Goal: Navigation & Orientation: Find specific page/section

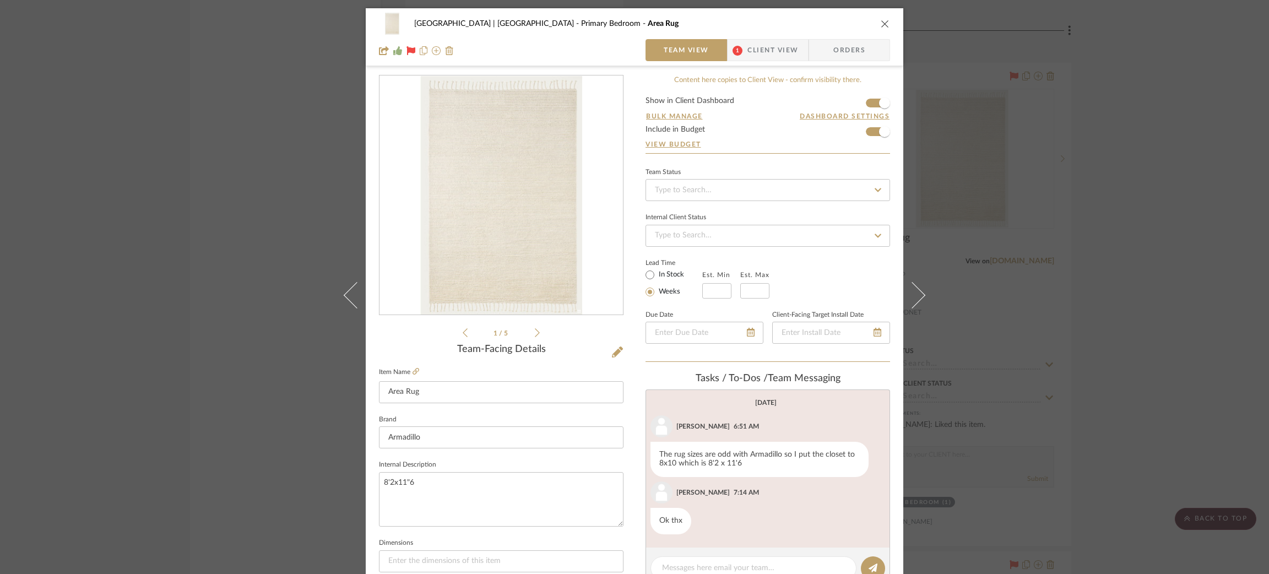
scroll to position [435, 0]
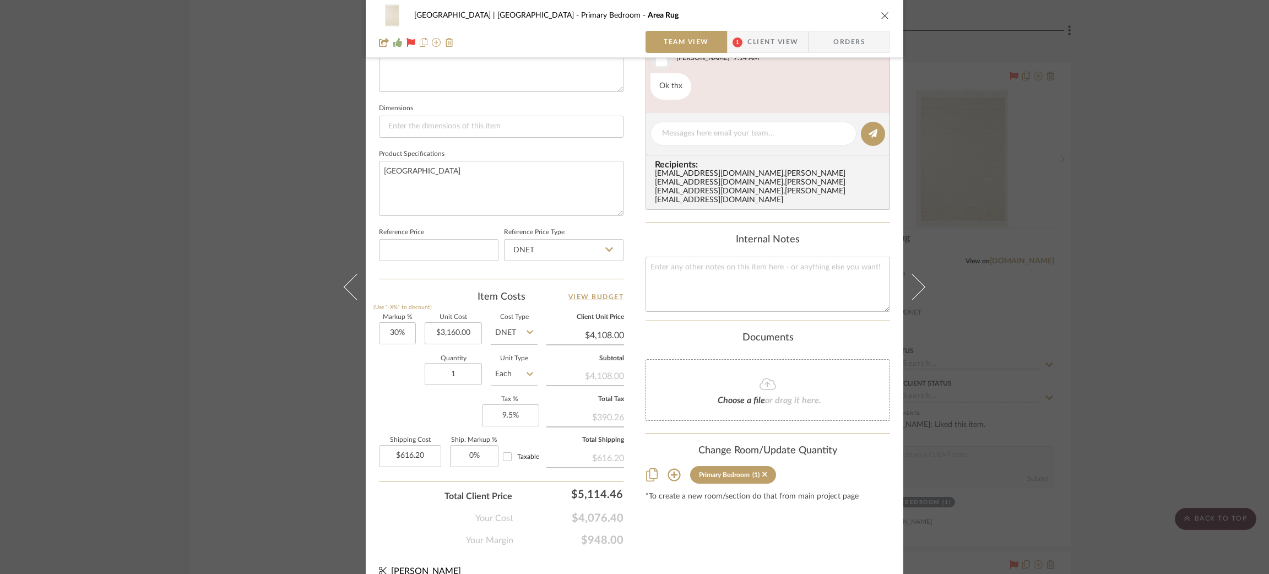
click at [244, 192] on div "[GEOGRAPHIC_DATA] | [GEOGRAPHIC_DATA] Area Rug Team View 1 Client View Orders 1…" at bounding box center [634, 287] width 1269 height 574
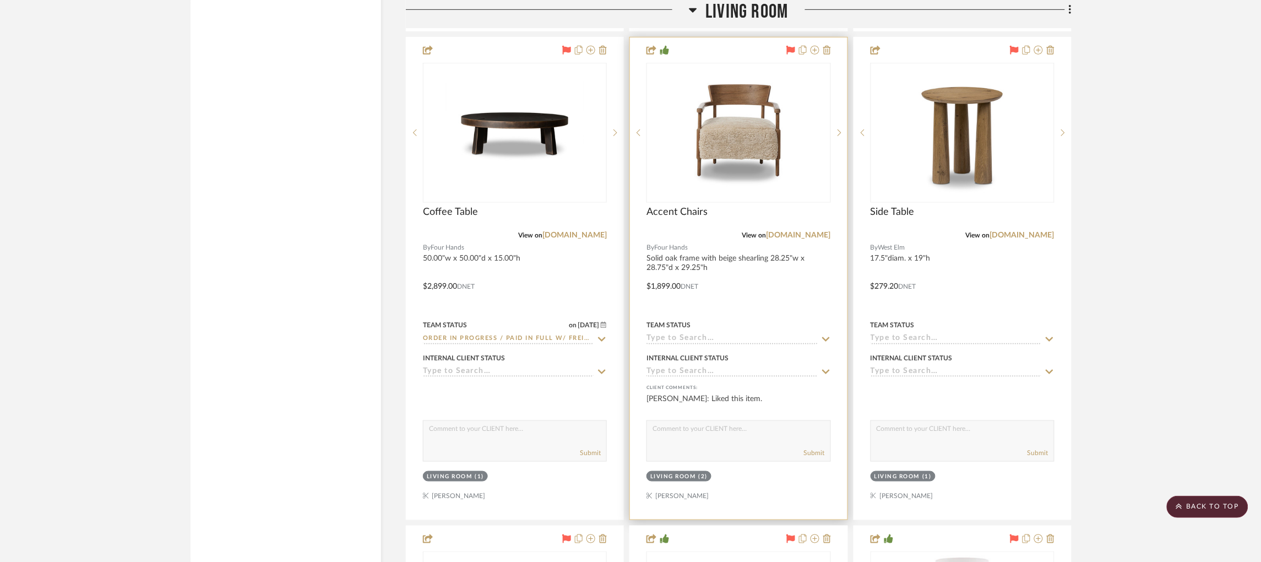
scroll to position [3304, 1]
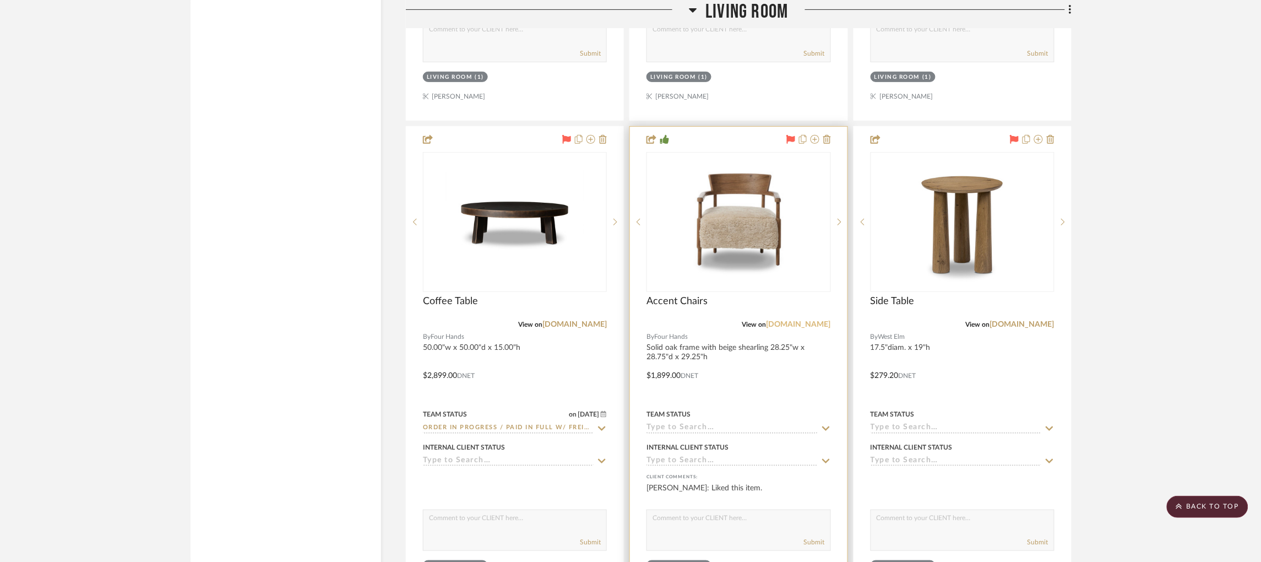
click at [796, 321] on link "[DOMAIN_NAME]" at bounding box center [799, 325] width 64 height 8
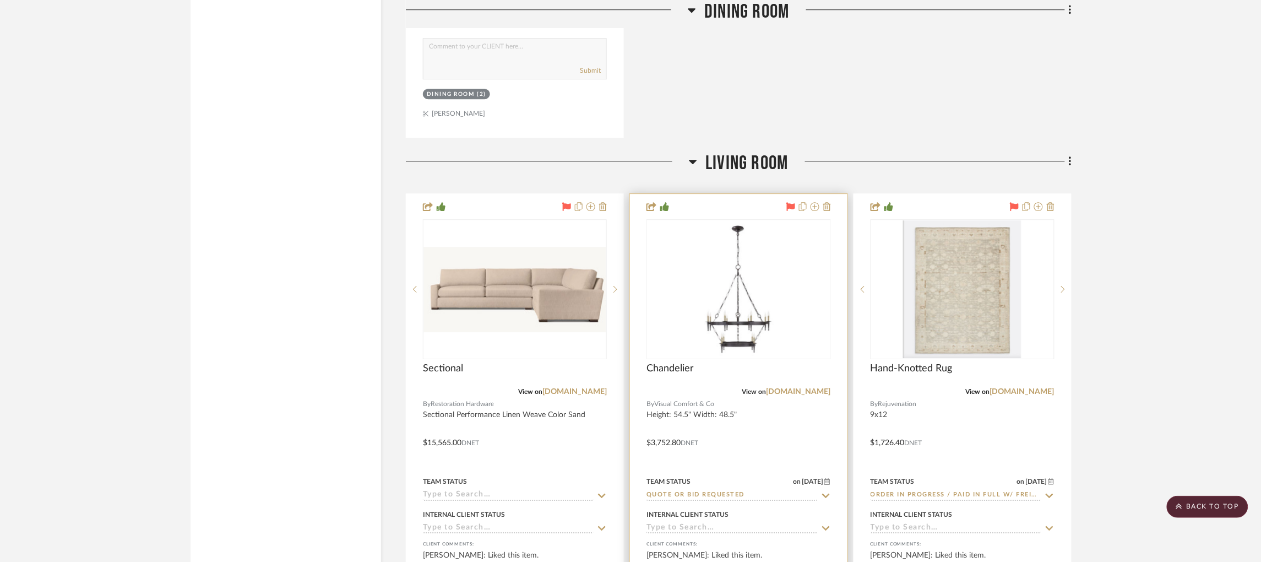
scroll to position [2644, 1]
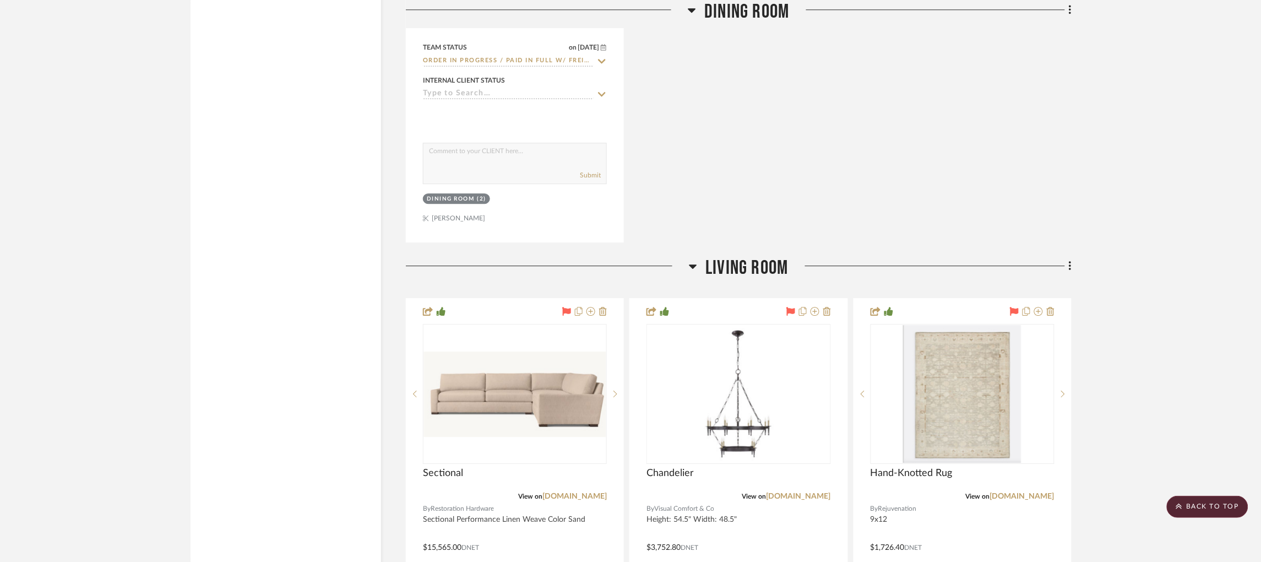
click at [695, 264] on icon at bounding box center [694, 266] width 8 height 4
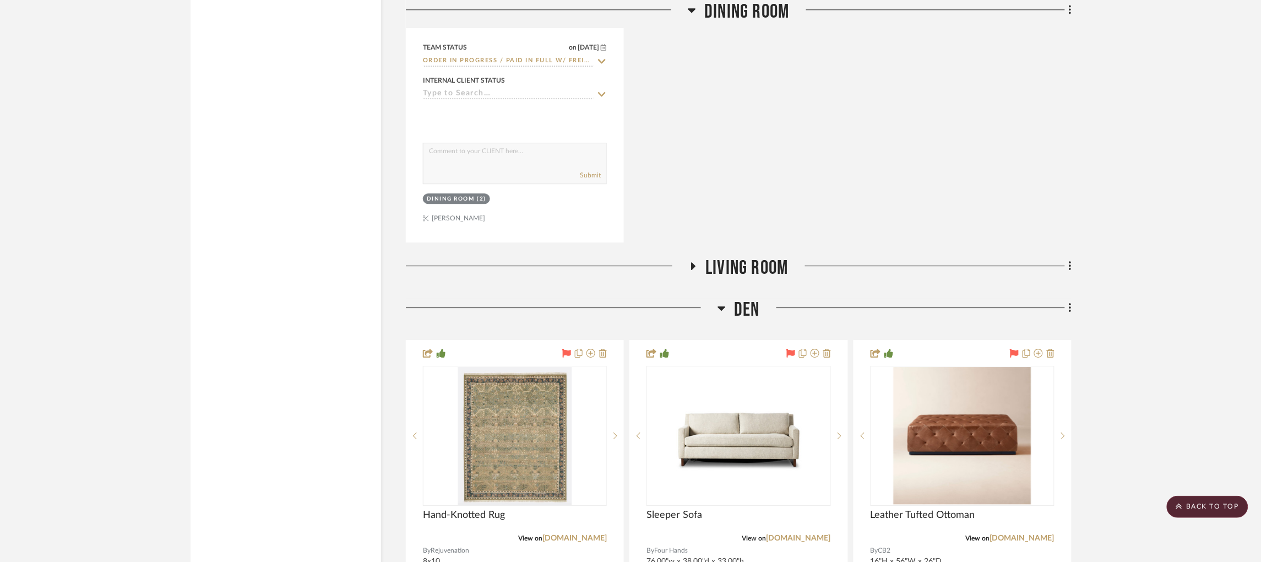
click at [719, 301] on icon at bounding box center [722, 307] width 8 height 13
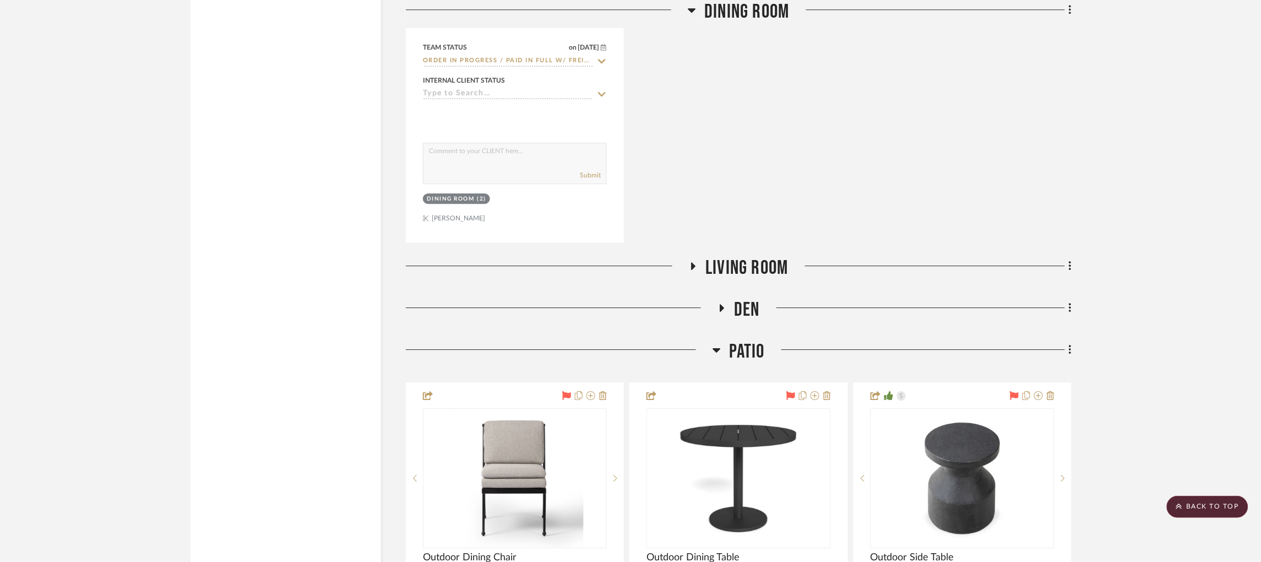
click at [716, 343] on icon at bounding box center [717, 349] width 8 height 13
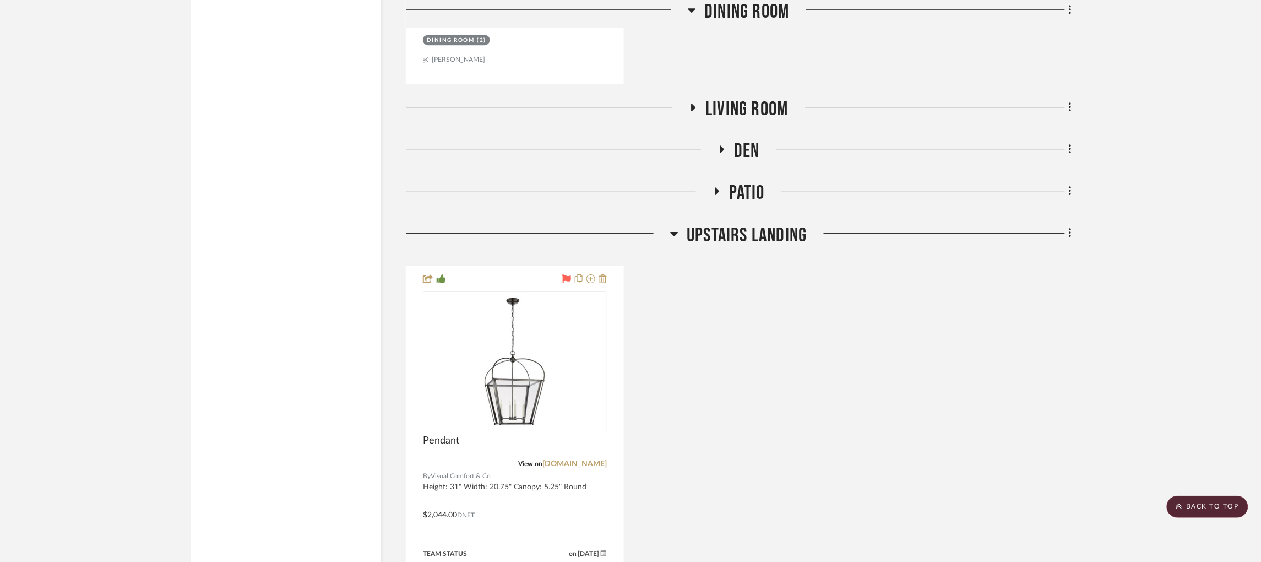
scroll to position [2809, 1]
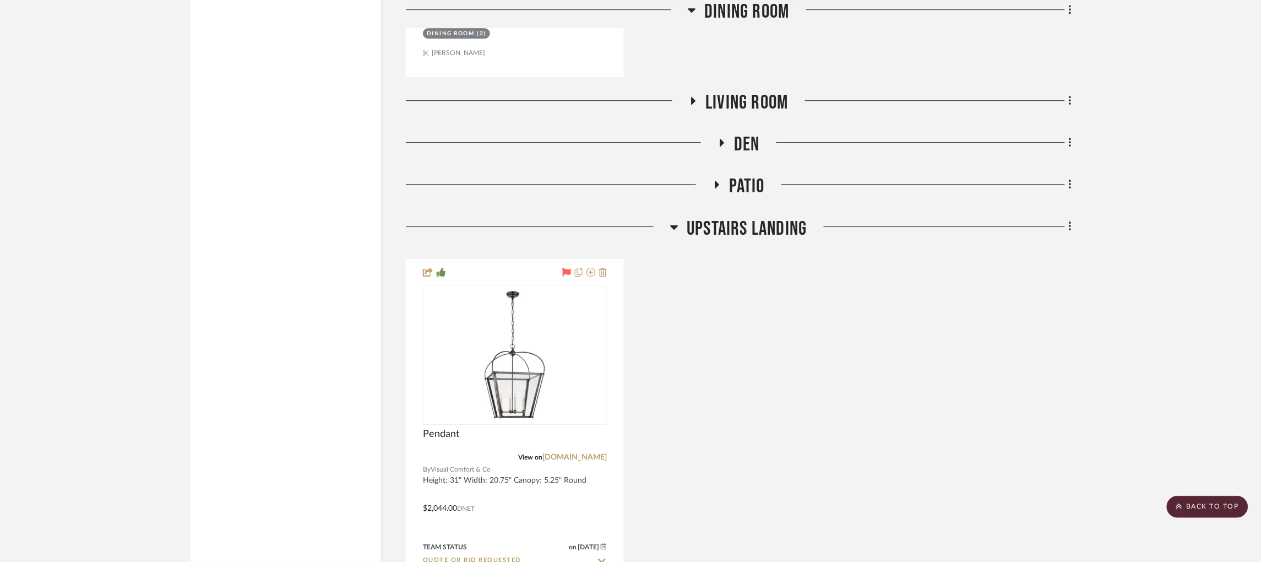
click at [676, 220] on icon at bounding box center [674, 226] width 8 height 13
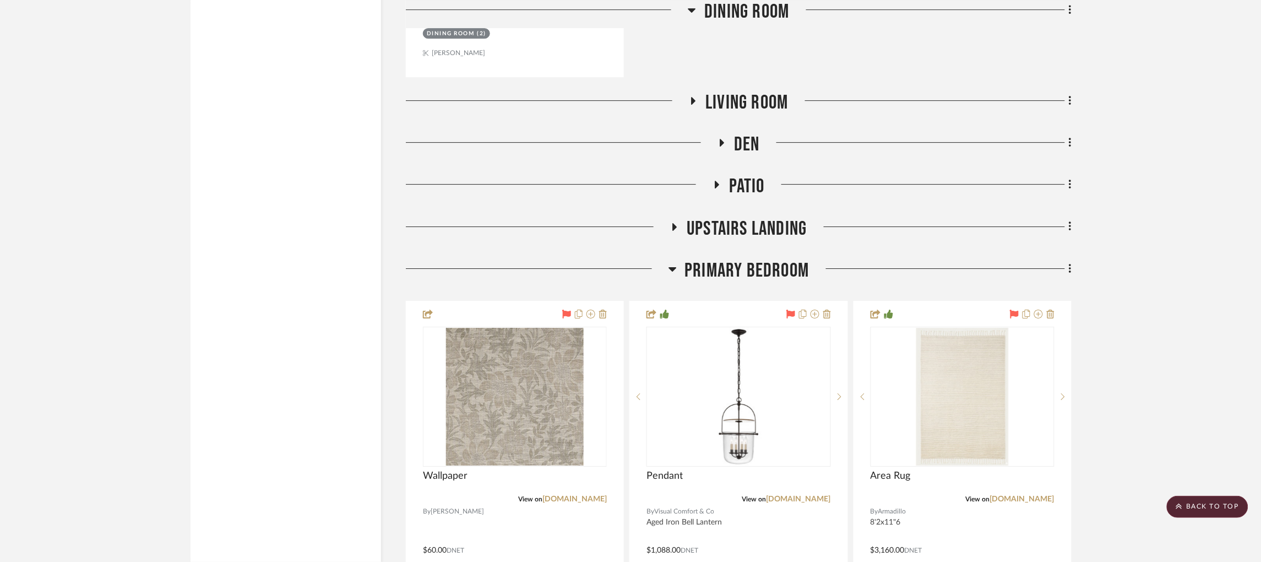
click at [674, 262] on icon at bounding box center [673, 268] width 8 height 13
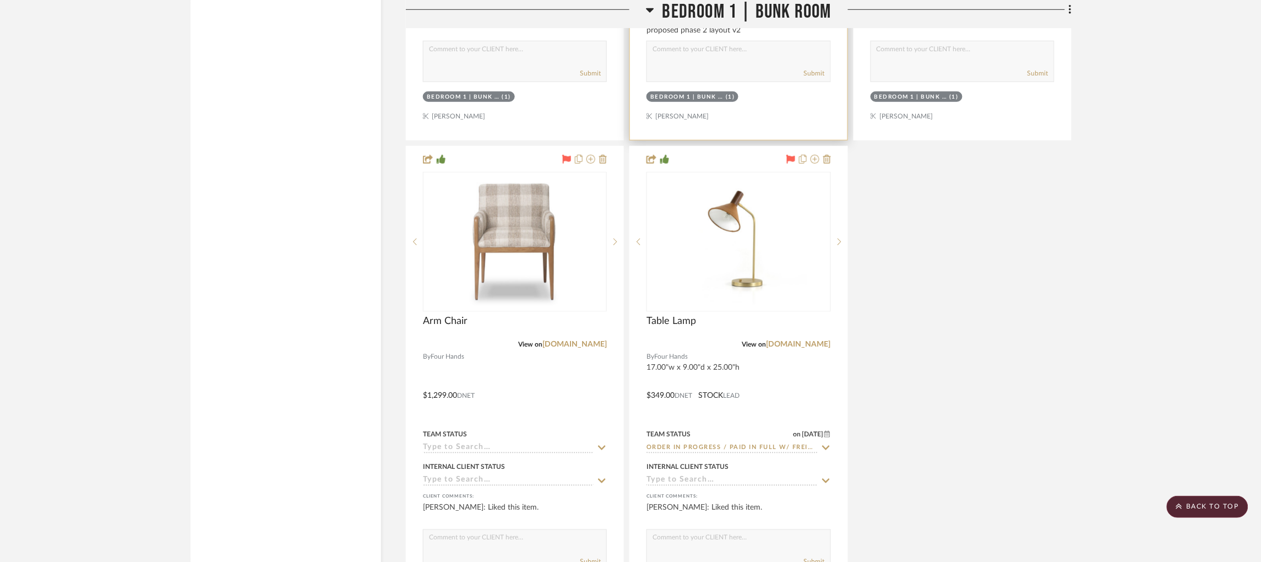
scroll to position [3635, 1]
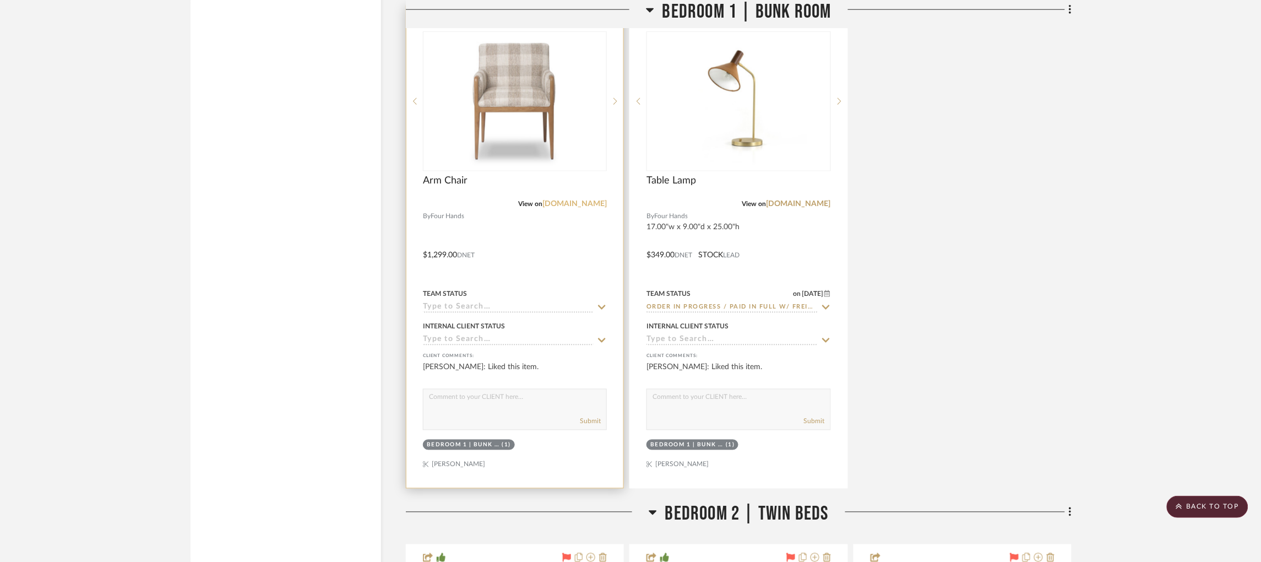
click at [569, 200] on link "[DOMAIN_NAME]" at bounding box center [575, 204] width 64 height 8
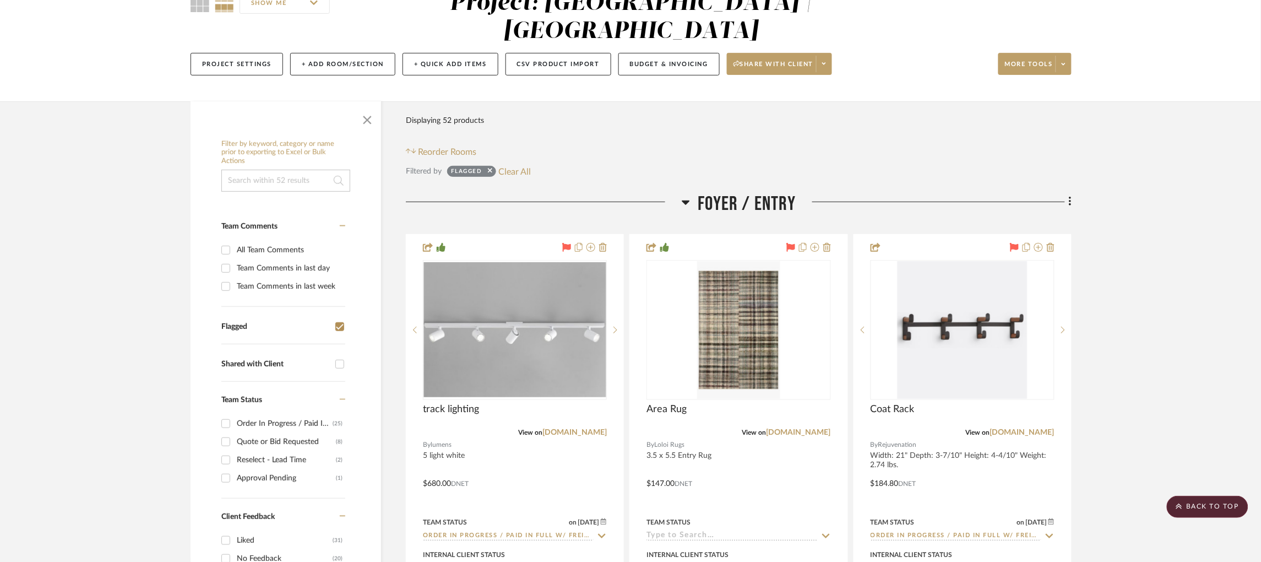
scroll to position [0, 1]
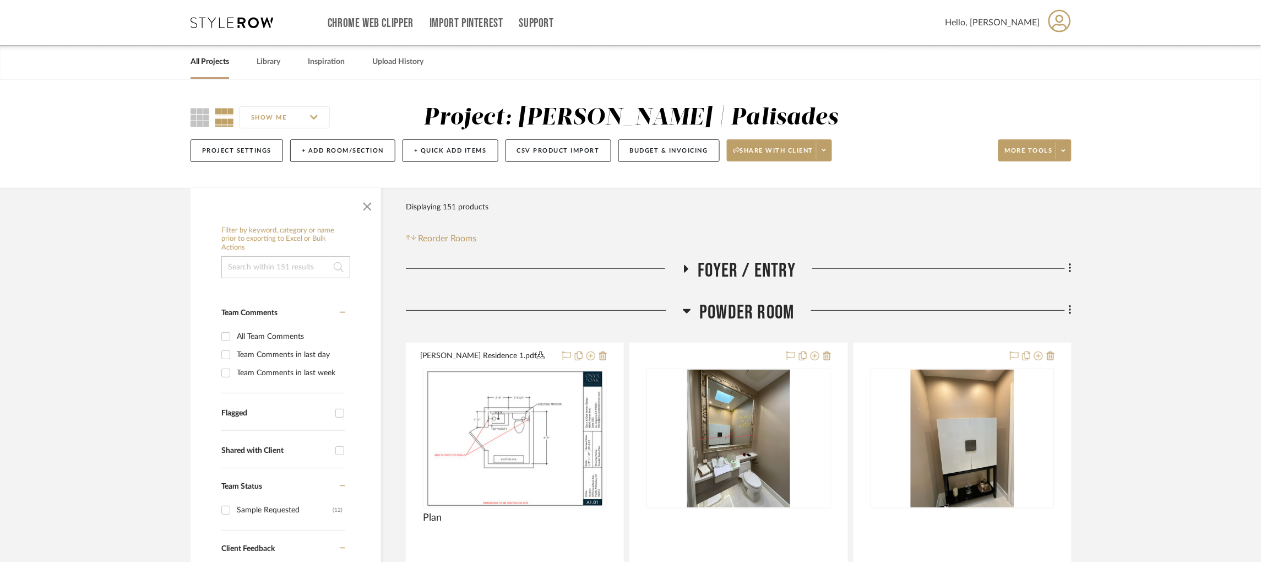
click at [686, 313] on icon at bounding box center [688, 311] width 8 height 4
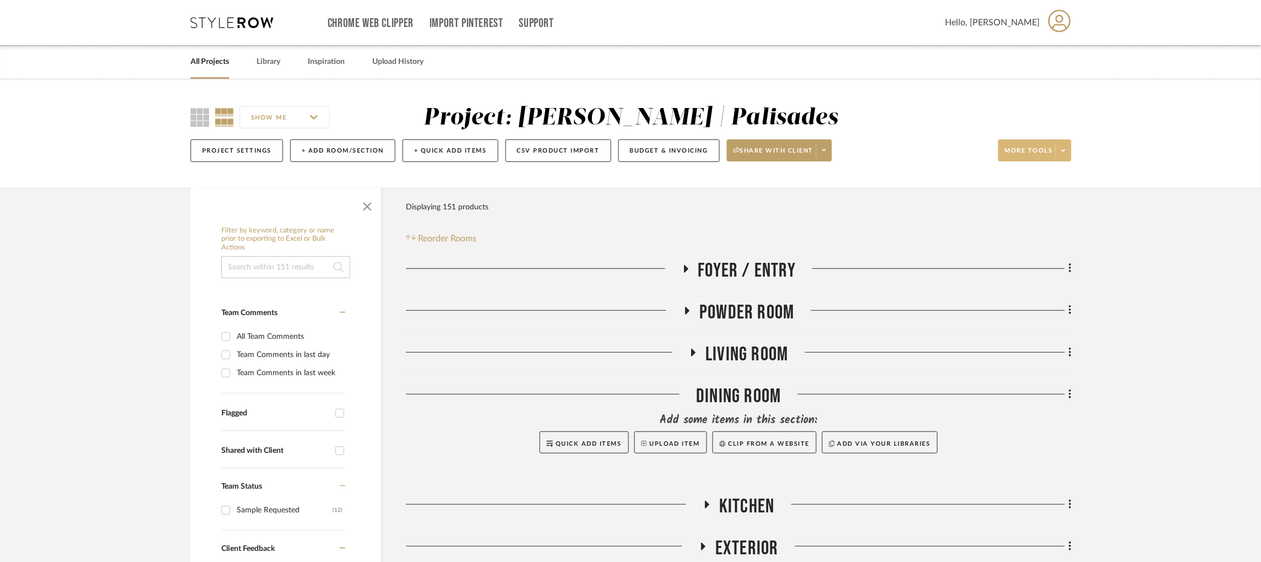
click at [1068, 148] on span at bounding box center [1063, 150] width 15 height 17
click at [920, 214] on div at bounding box center [630, 281] width 1261 height 562
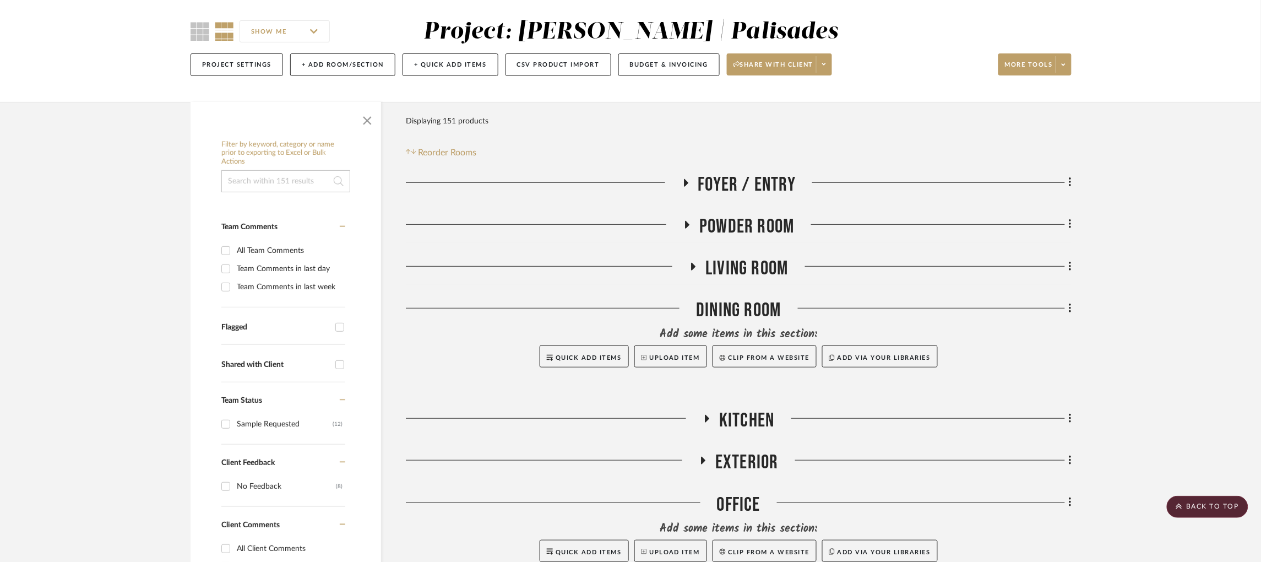
scroll to position [83, 0]
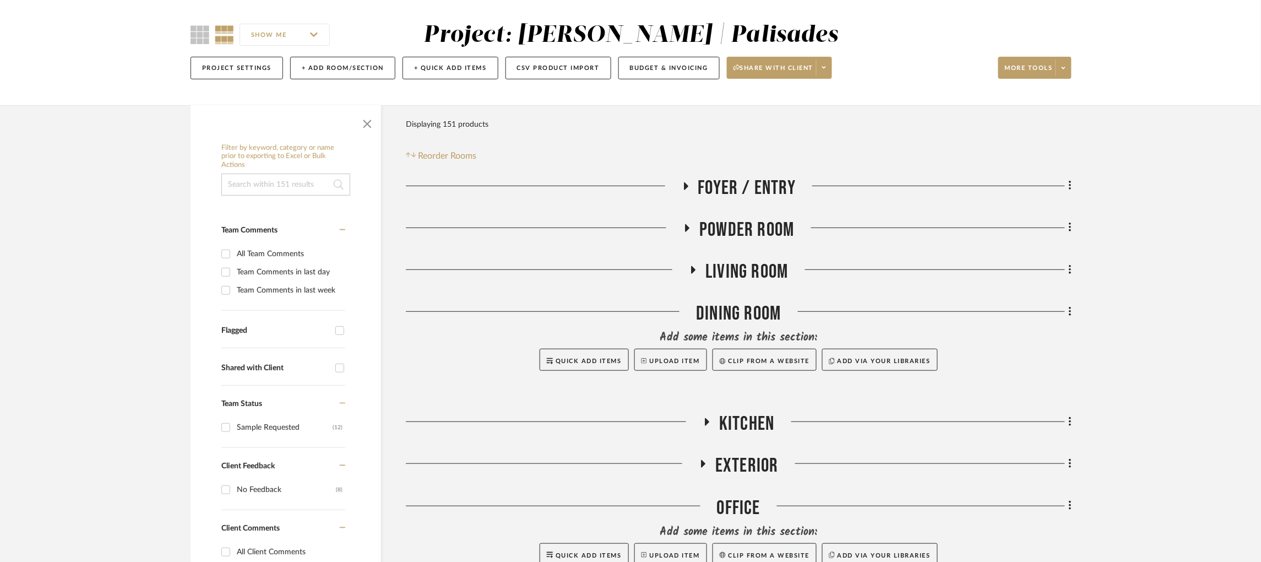
click at [688, 226] on icon at bounding box center [687, 228] width 13 height 8
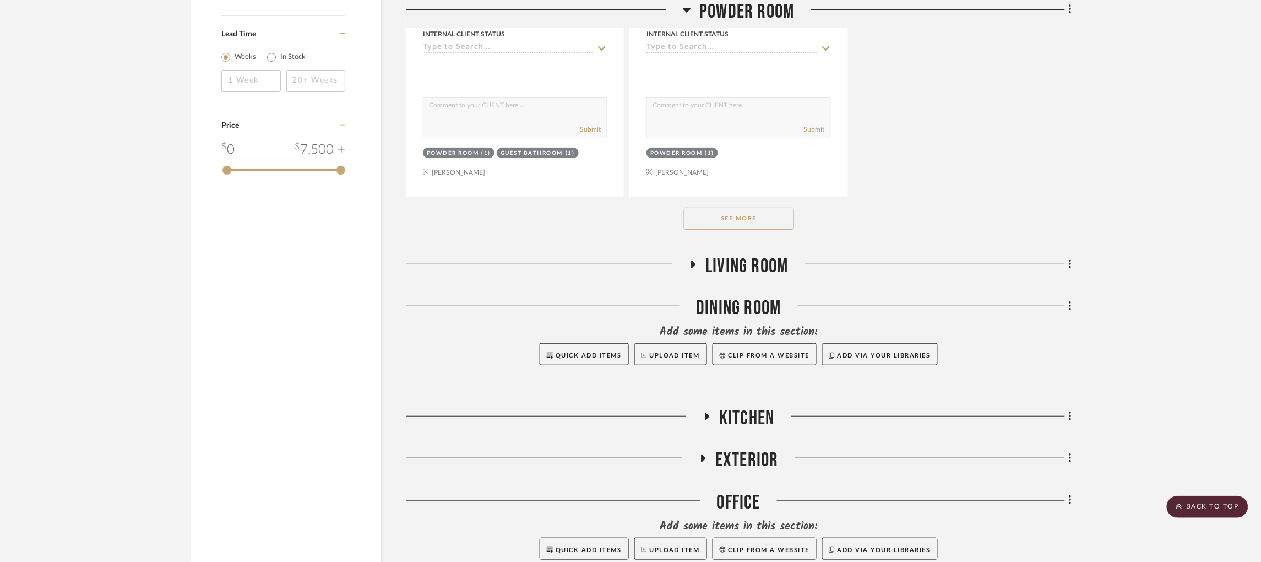
scroll to position [1734, 0]
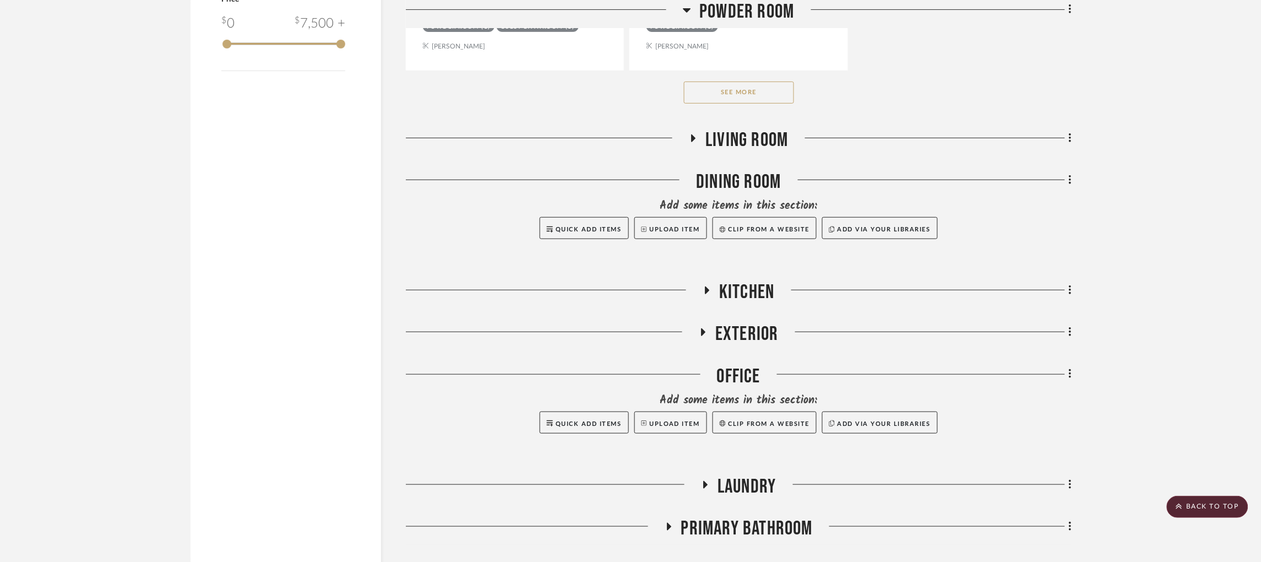
click at [744, 94] on button "See More" at bounding box center [739, 93] width 110 height 22
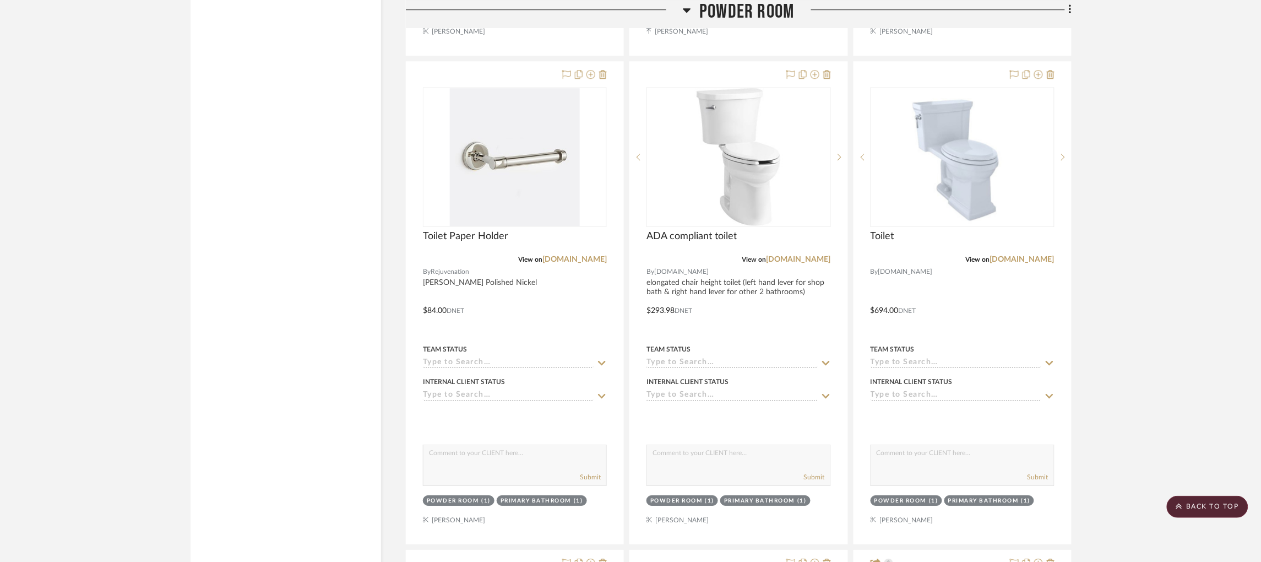
scroll to position [3139, 0]
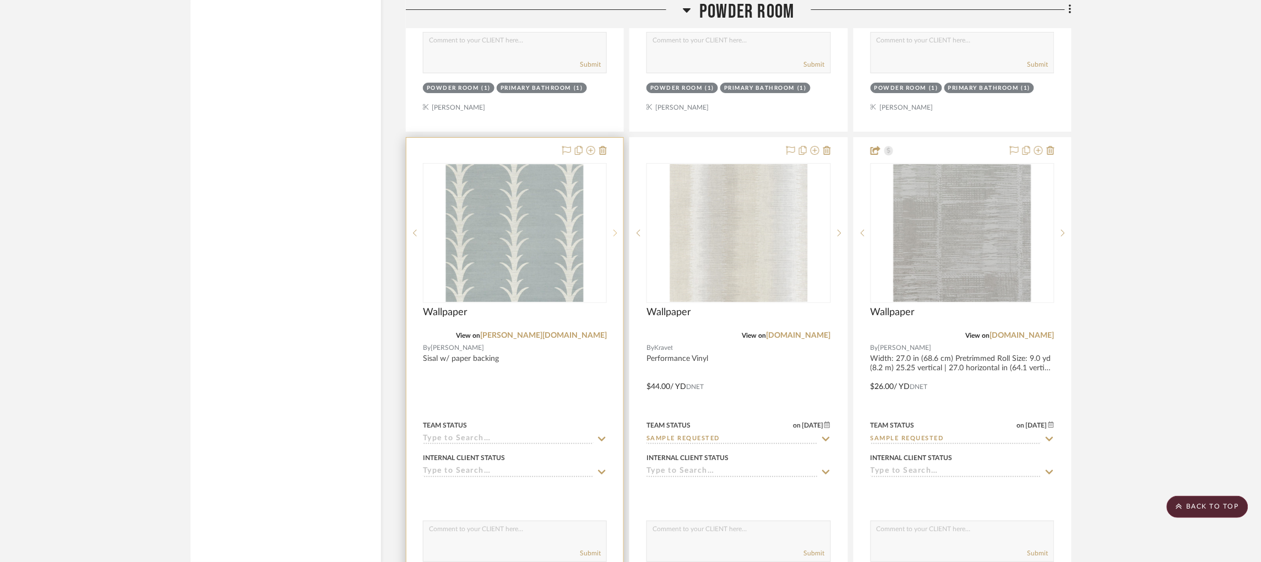
click at [617, 236] on sr-next-btn at bounding box center [615, 233] width 17 height 8
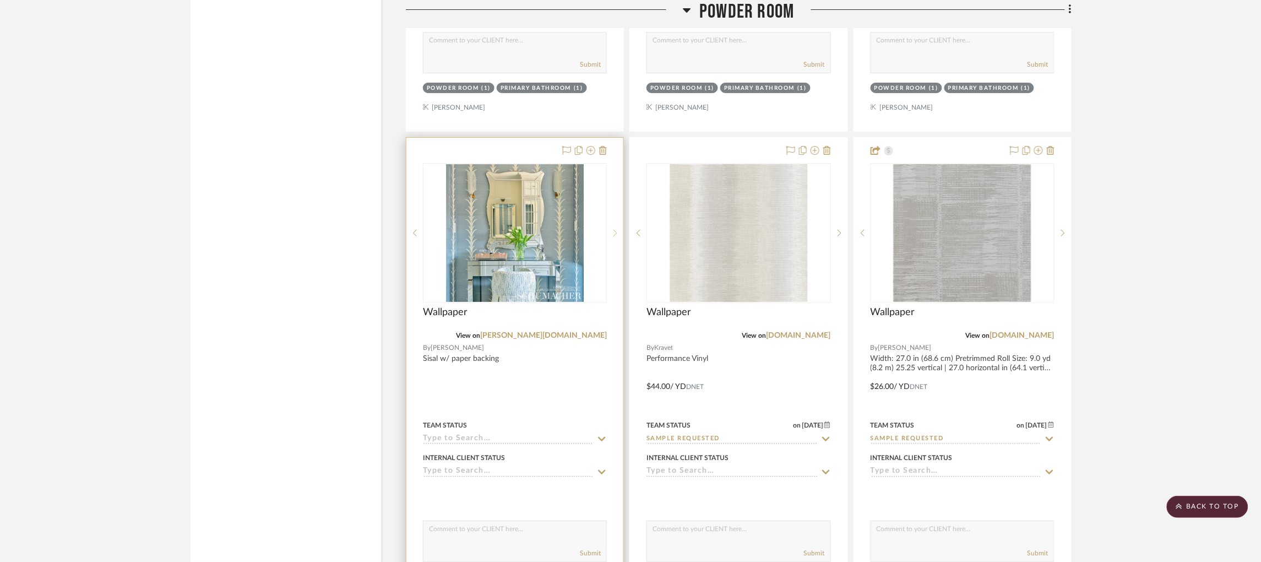
click at [617, 236] on sr-next-btn at bounding box center [615, 233] width 17 height 8
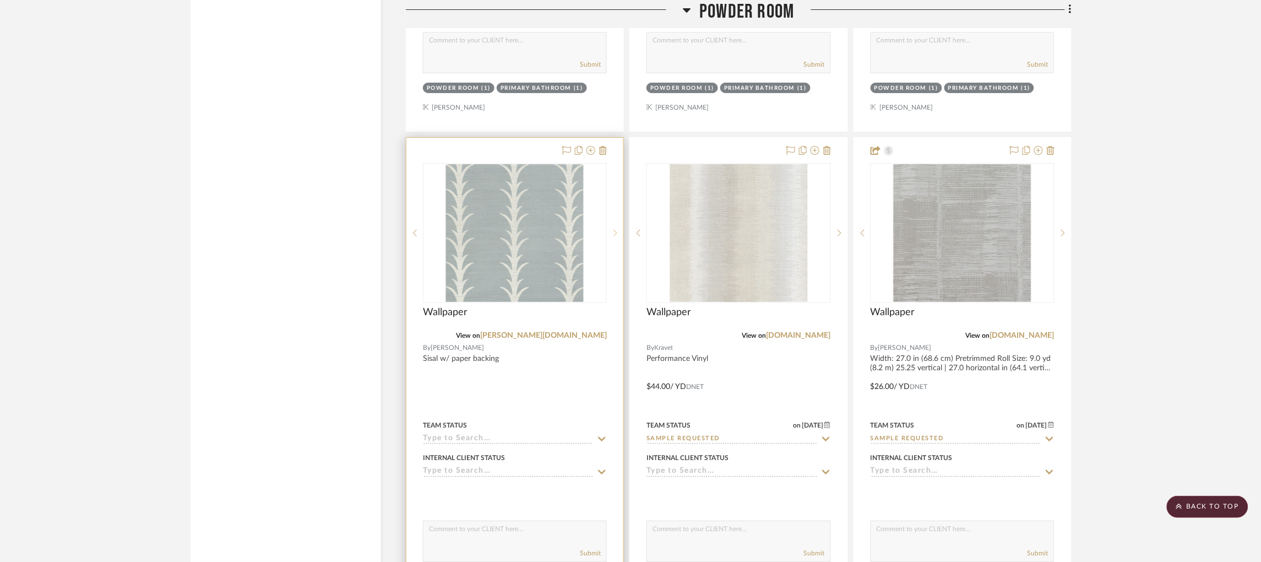
click at [617, 236] on sr-next-btn at bounding box center [615, 233] width 17 height 8
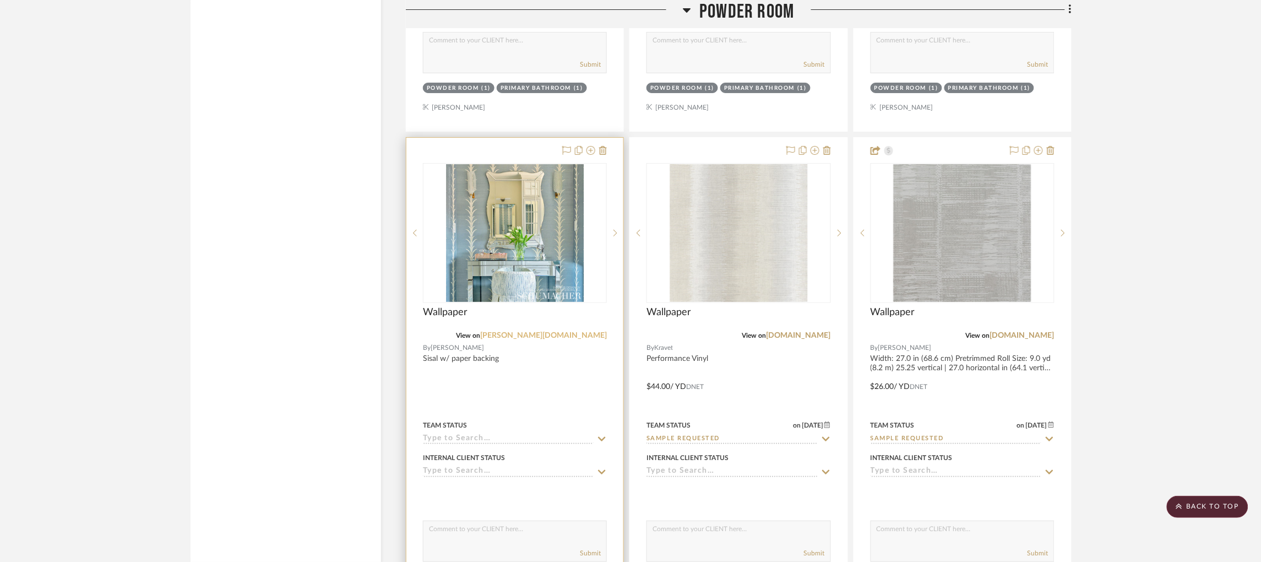
click at [571, 339] on link "schumacher.com" at bounding box center [543, 336] width 127 height 8
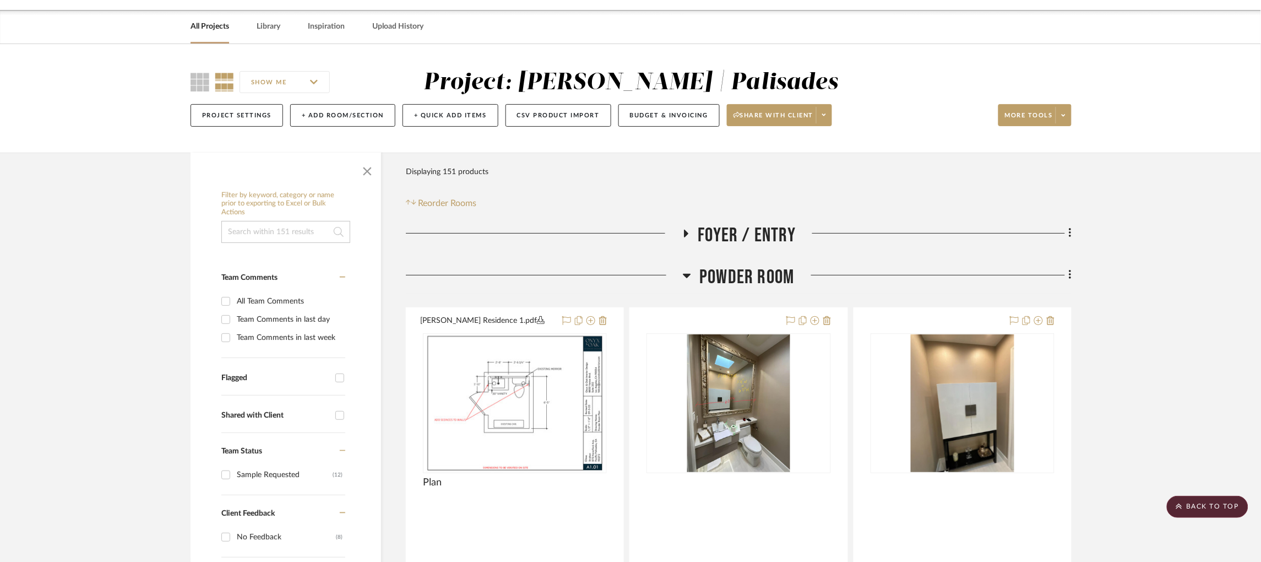
scroll to position [0, 0]
